Goal: Register for event/course

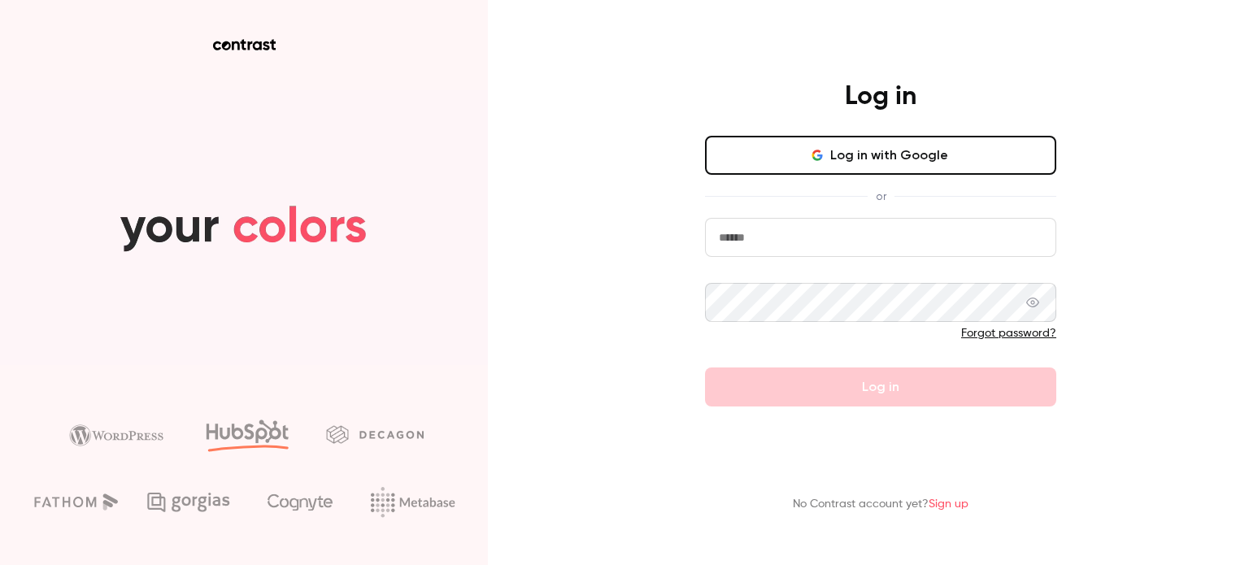
click at [820, 154] on icon "button" at bounding box center [817, 155] width 13 height 13
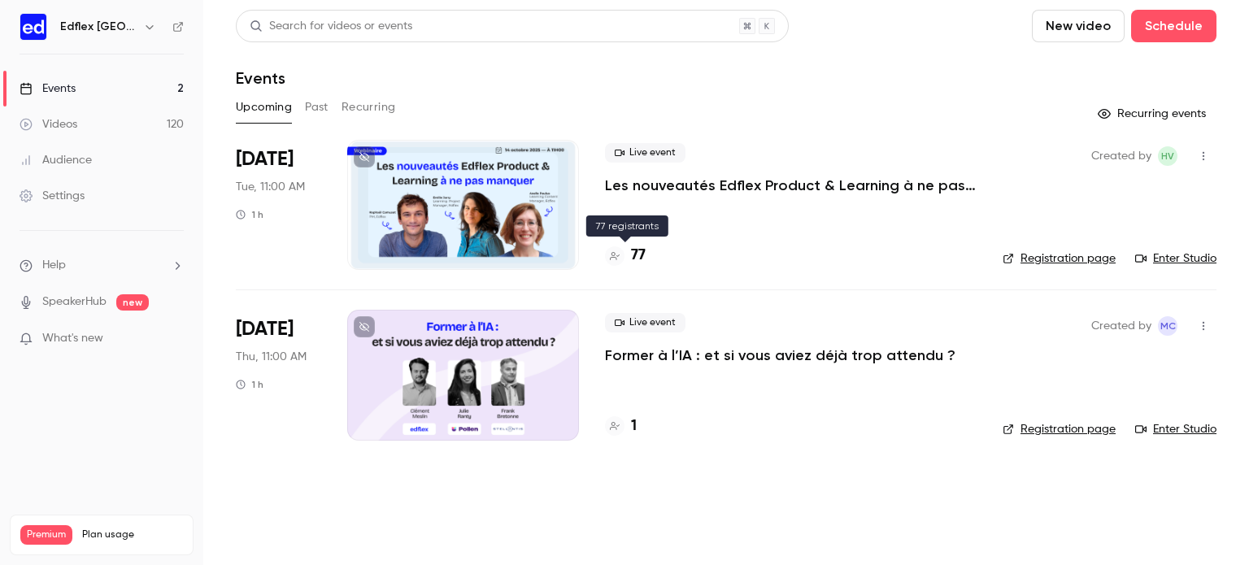
click at [639, 253] on h4 "77" at bounding box center [638, 256] width 15 height 22
